Goal: Information Seeking & Learning: Learn about a topic

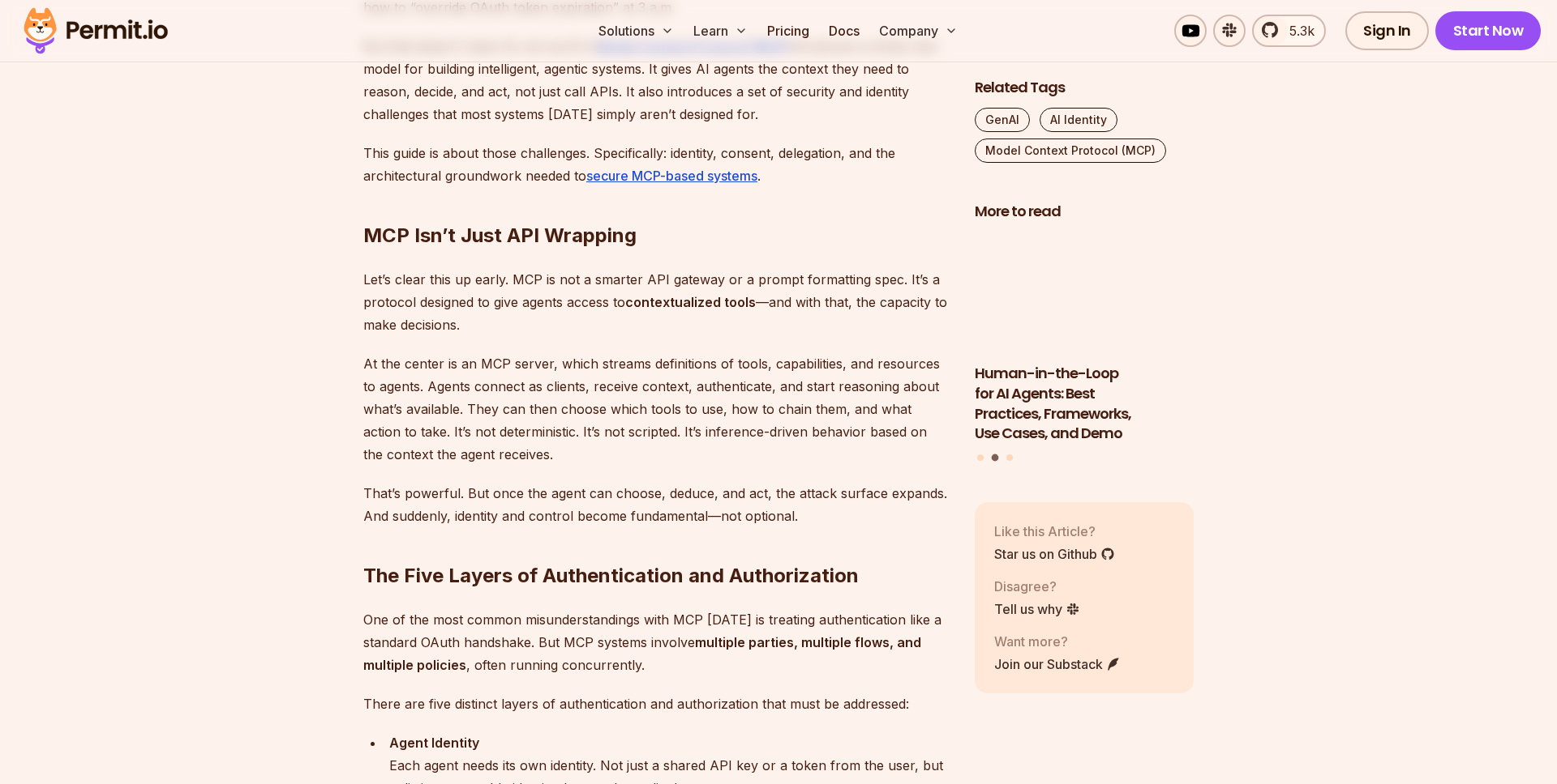
scroll to position [1109, 0]
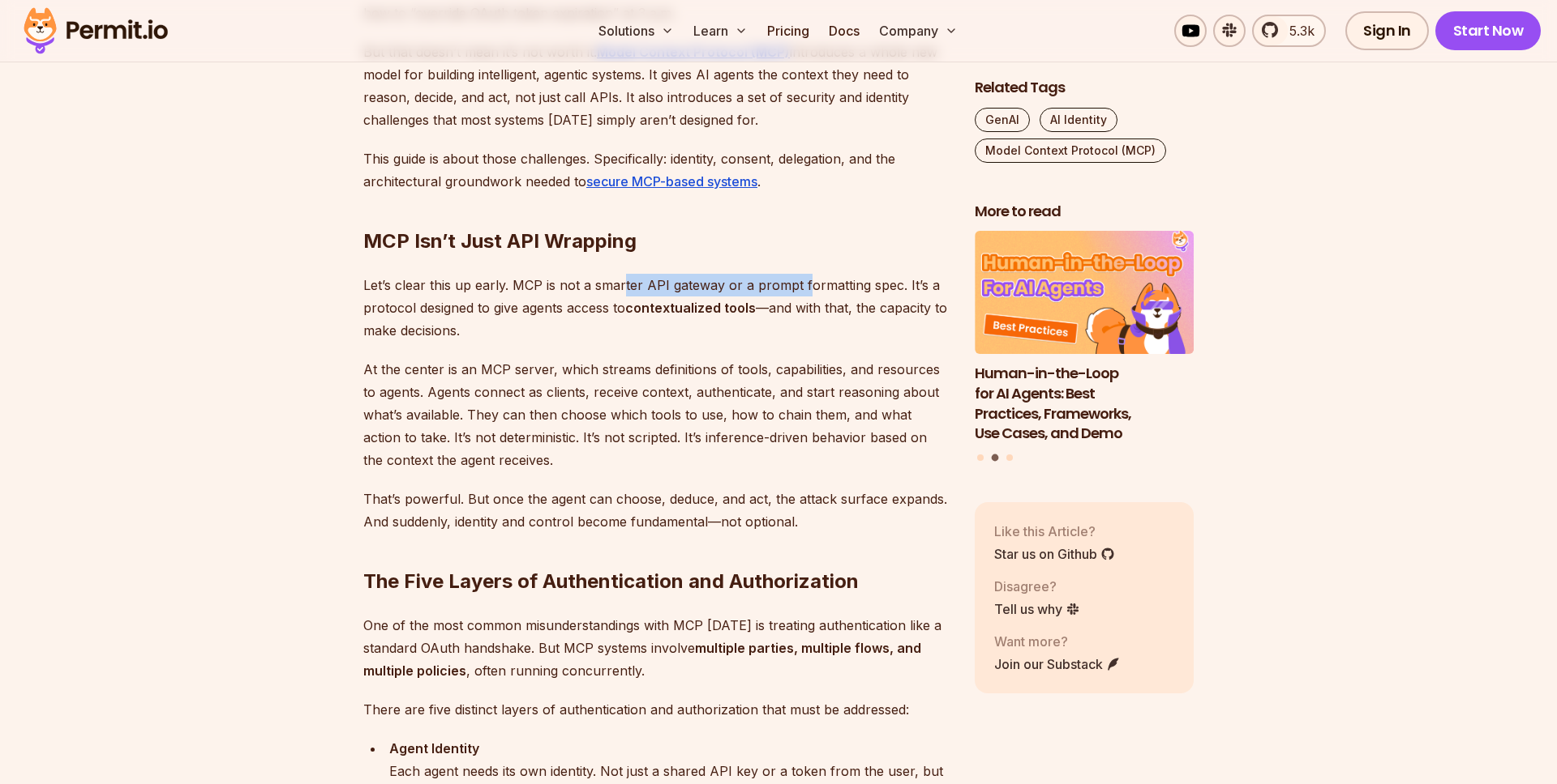
drag, startPoint x: 624, startPoint y: 284, endPoint x: 803, endPoint y: 281, distance: 179.0
click at [803, 281] on p "Let’s clear this up early. MCP is not a smarter API gateway or a prompt formatt…" at bounding box center [656, 308] width 585 height 68
drag, startPoint x: 857, startPoint y: 281, endPoint x: 905, endPoint y: 278, distance: 48.1
click at [905, 278] on p "Let’s clear this up early. MCP is not a smarter API gateway or a prompt formatt…" at bounding box center [656, 308] width 585 height 68
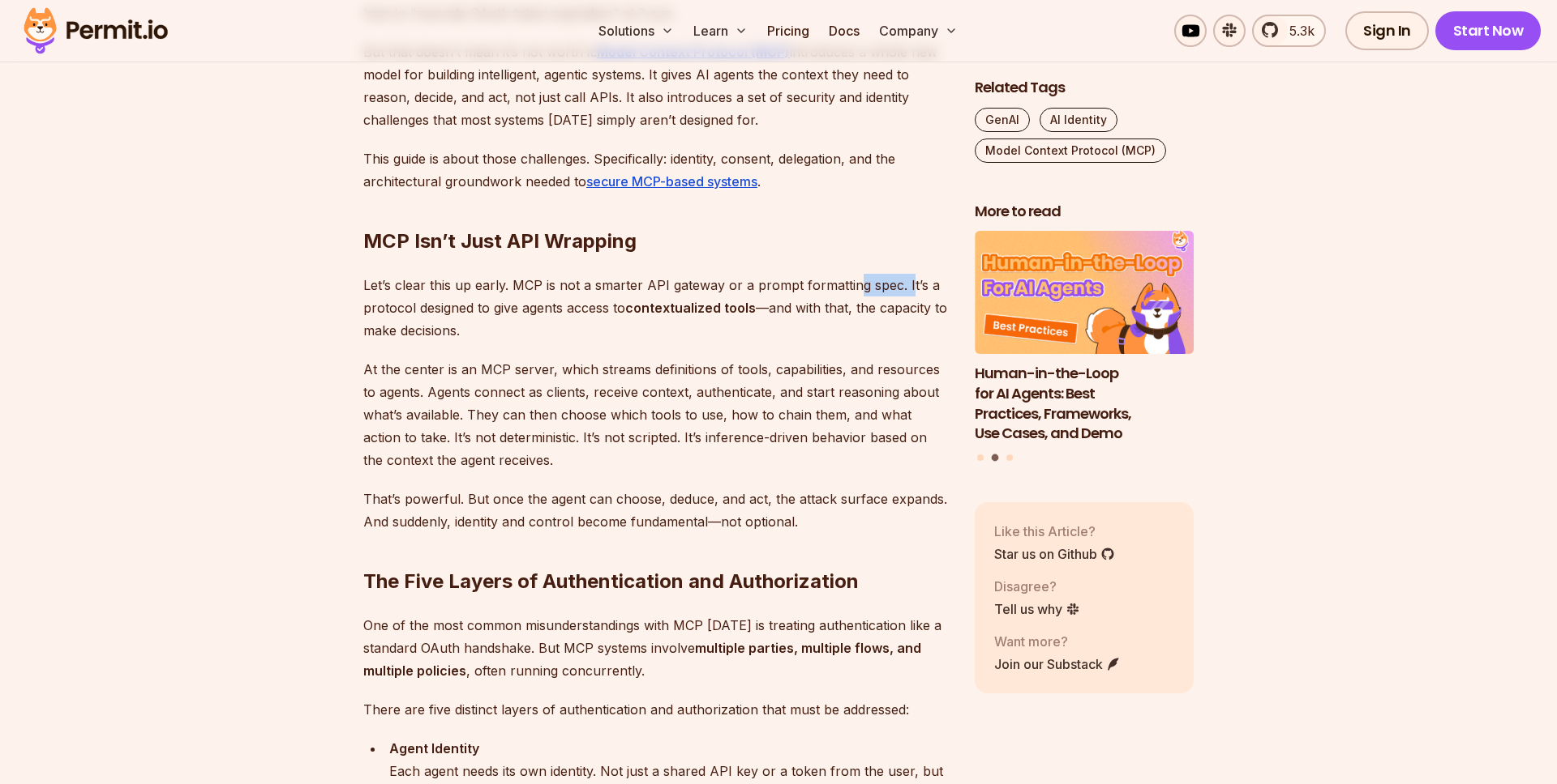
click at [905, 278] on p "Let’s clear this up early. MCP is not a smarter API gateway or a prompt formatt…" at bounding box center [656, 308] width 585 height 68
drag, startPoint x: 447, startPoint y: 309, endPoint x: 702, endPoint y: 309, distance: 255.0
click at [702, 309] on p "Let’s clear this up early. MCP is not a smarter API gateway or a prompt formatt…" at bounding box center [656, 308] width 585 height 68
click at [702, 309] on strong "contextualized tools" at bounding box center [690, 308] width 131 height 16
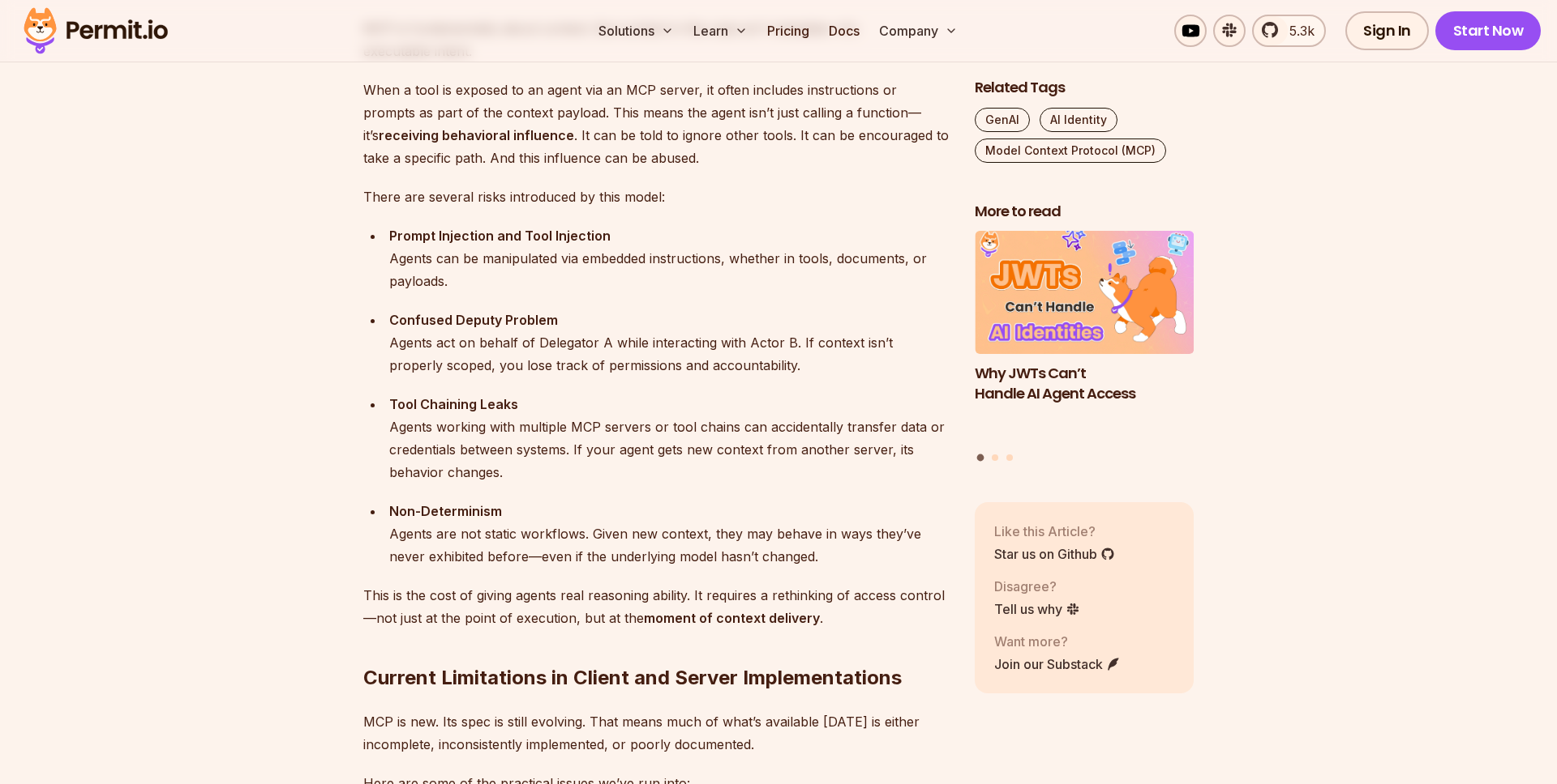
scroll to position [2402, 0]
drag, startPoint x: 681, startPoint y: 425, endPoint x: 794, endPoint y: 433, distance: 113.3
click at [794, 433] on div "Tool Chaining Leaks Agents working with multiple MCP servers or tool chains can…" at bounding box center [669, 436] width 560 height 91
click at [700, 431] on div "Tool Chaining Leaks Agents working with multiple MCP servers or tool chains can…" at bounding box center [669, 436] width 560 height 91
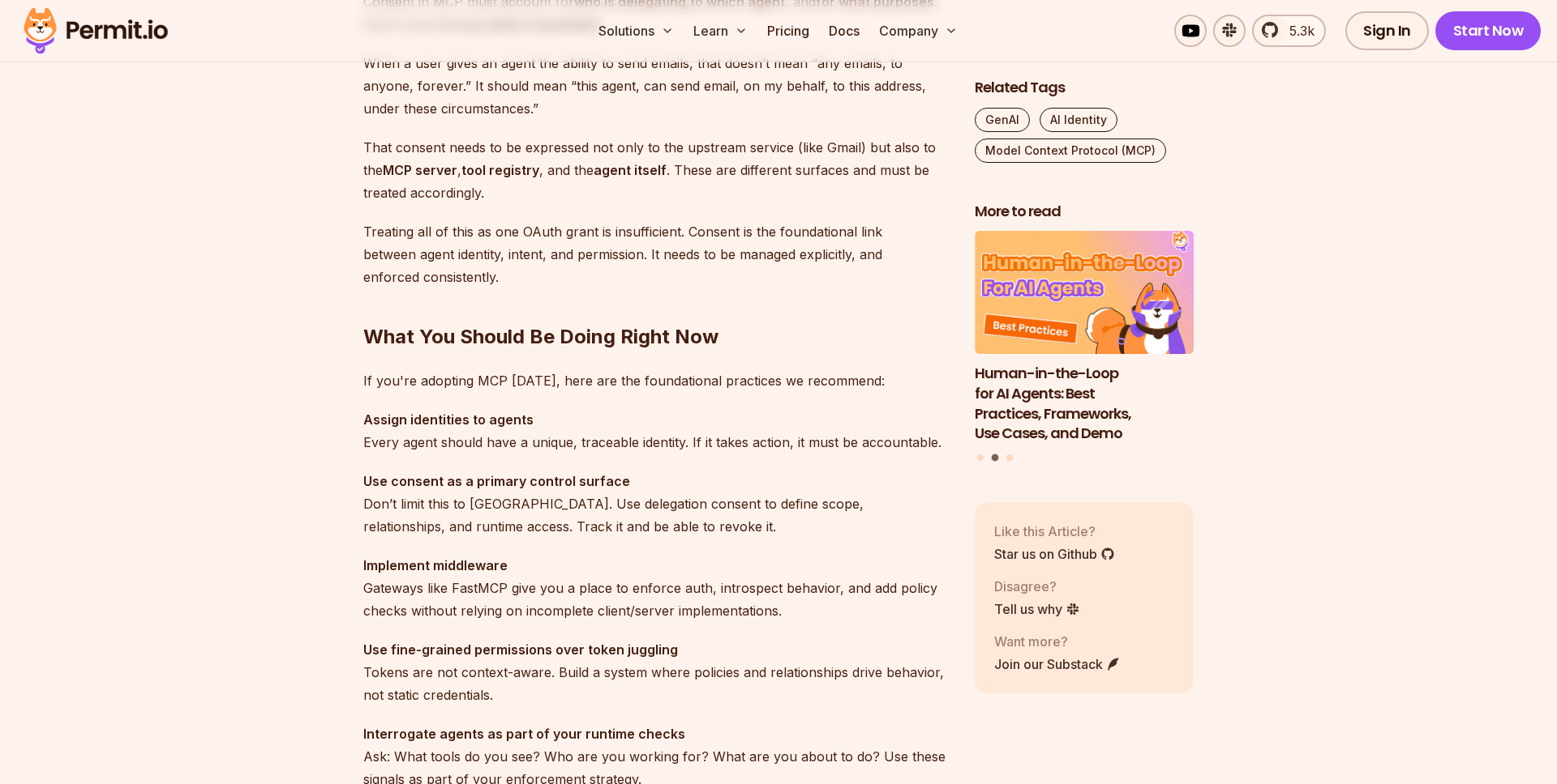
scroll to position [4526, 0]
